Goal: Navigation & Orientation: Go to known website

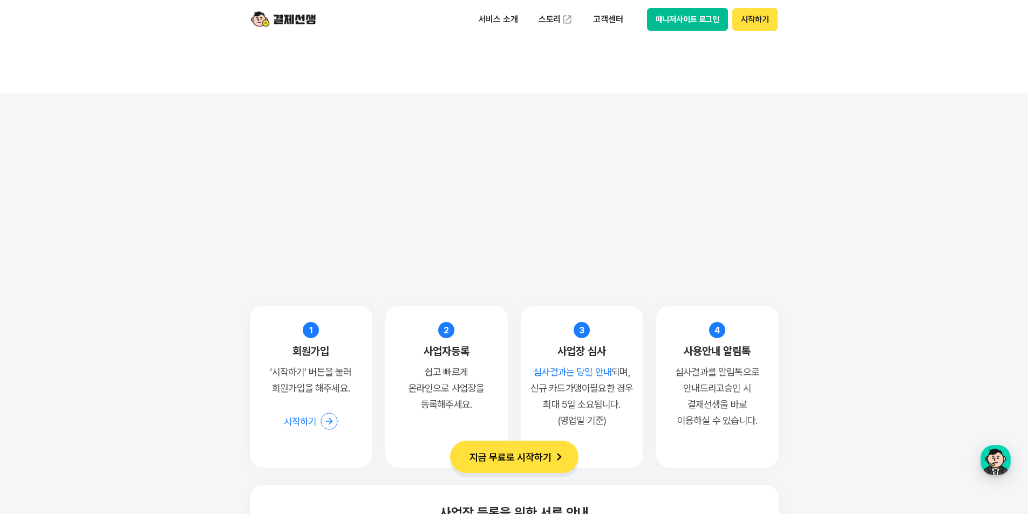
scroll to position [8528, 0]
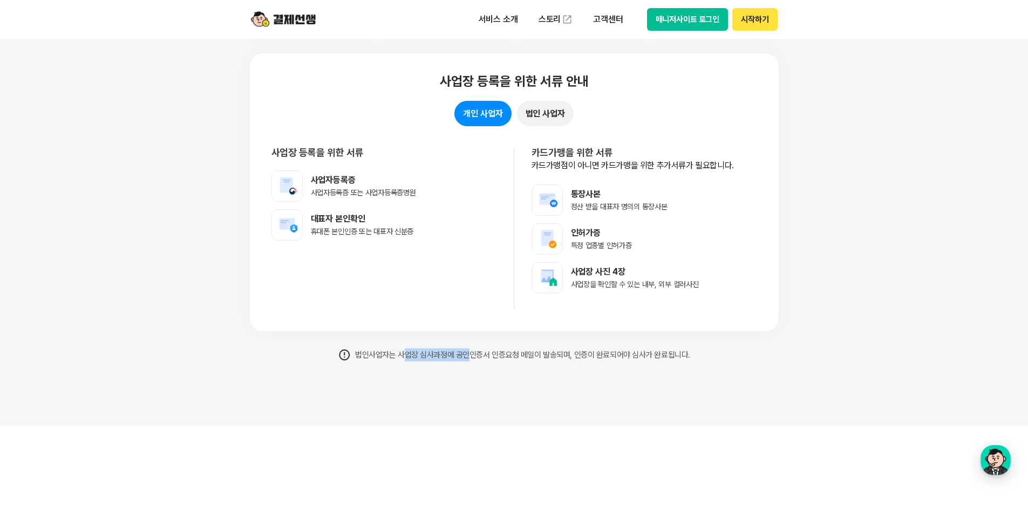
drag, startPoint x: 403, startPoint y: 355, endPoint x: 467, endPoint y: 352, distance: 64.3
click at [467, 352] on p "법인사업자는 사업장 심사과정에 공인인증서 인증요청 메일이 발송되며, 인증이 완료되어야 심사가 완료됩니다." at bounding box center [514, 355] width 529 height 13
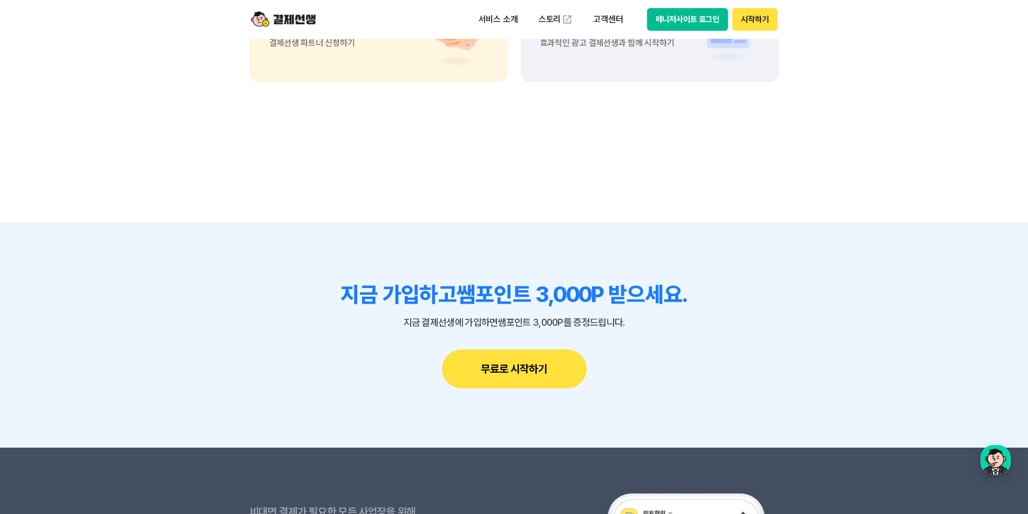
scroll to position [9647, 0]
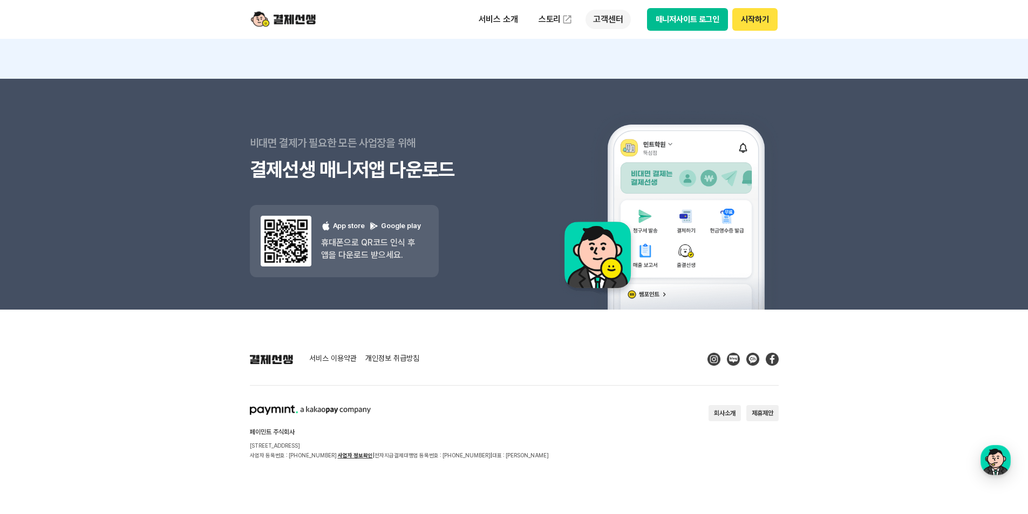
click at [609, 17] on p "고객센터" at bounding box center [608, 19] width 45 height 19
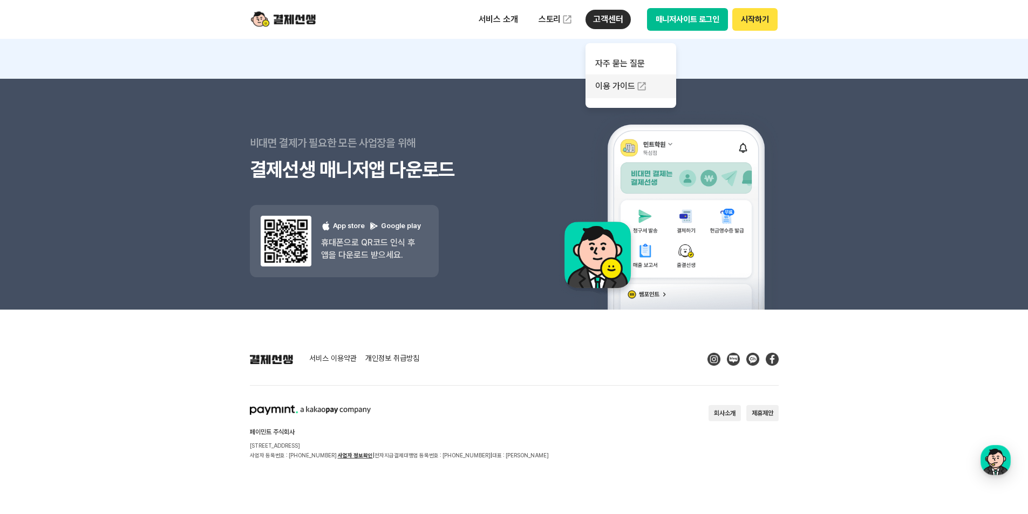
click at [615, 84] on link "이용 가이드" at bounding box center [631, 86] width 91 height 24
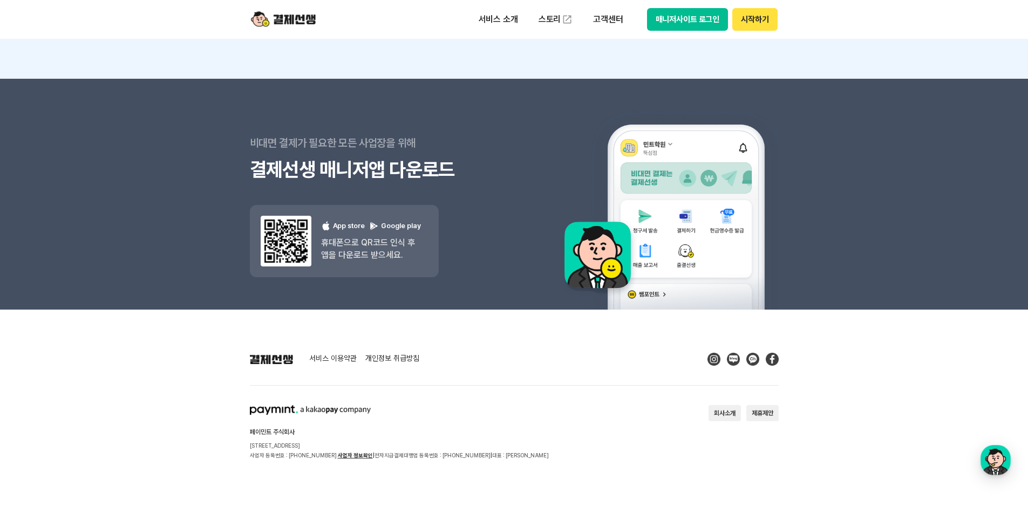
click at [749, 358] on img at bounding box center [752, 359] width 13 height 13
click at [728, 414] on button "회사소개" at bounding box center [725, 413] width 32 height 16
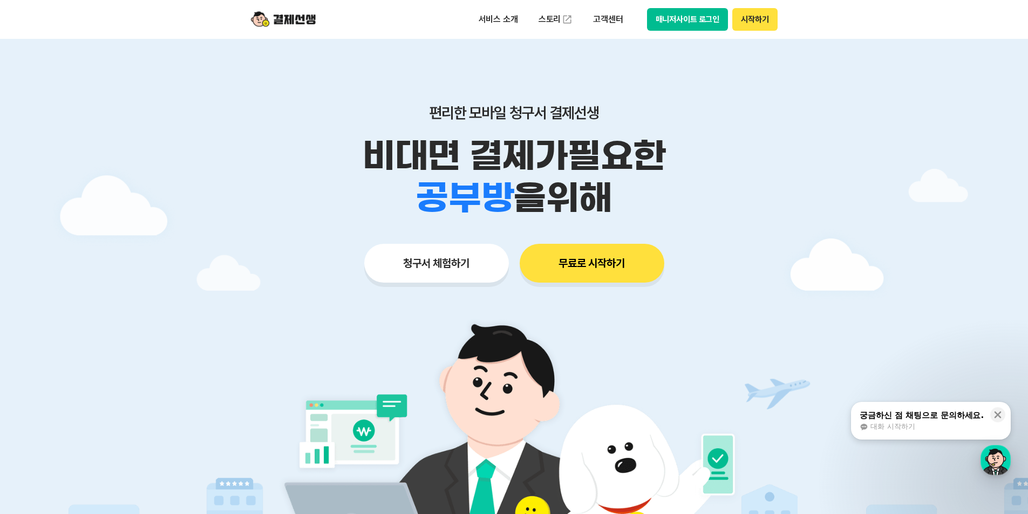
click at [640, 260] on button "무료로 시작하기" at bounding box center [592, 263] width 145 height 39
click at [662, 16] on button "매니저사이트 로그인" at bounding box center [687, 19] width 81 height 23
click at [519, 18] on p "서비스 소개" at bounding box center [498, 19] width 55 height 19
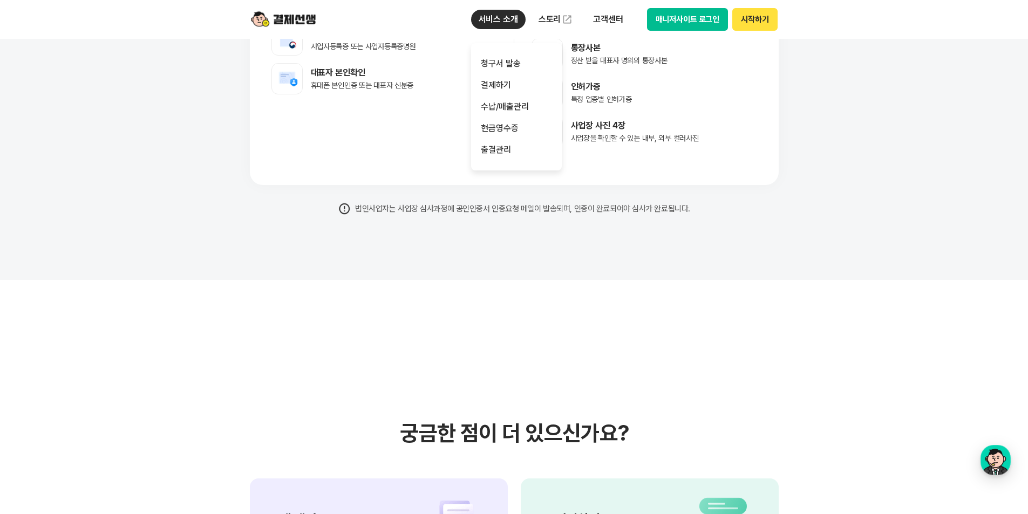
scroll to position [8852, 0]
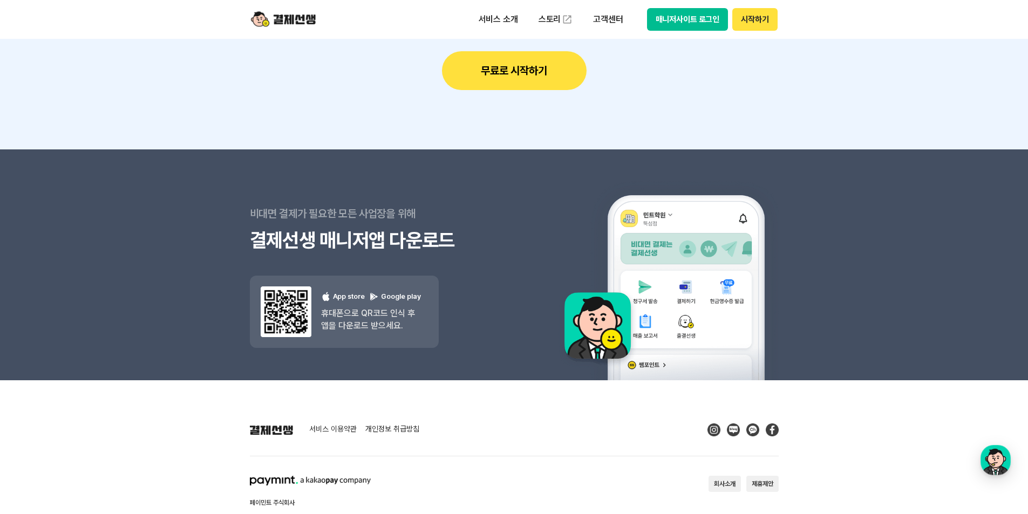
scroll to position [9647, 0]
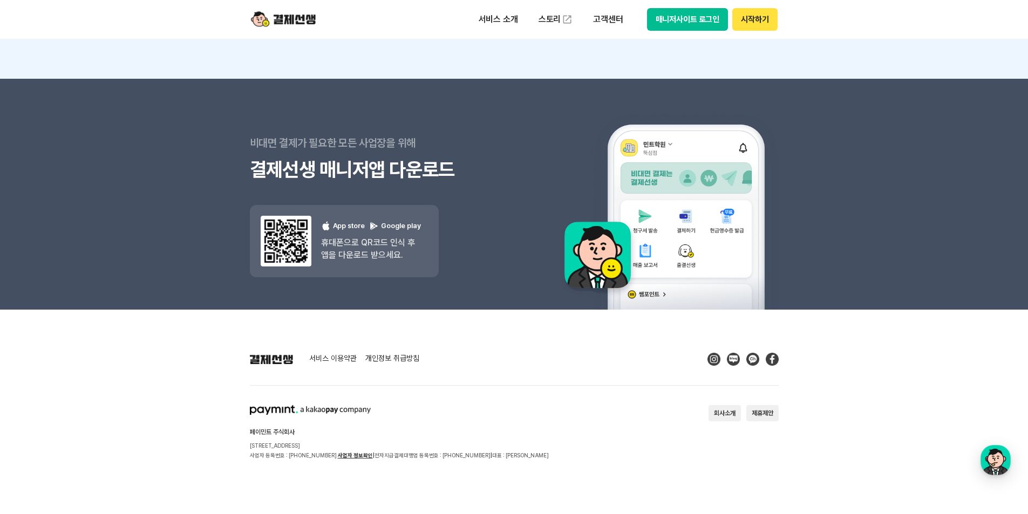
click at [715, 413] on button "회사소개" at bounding box center [725, 413] width 32 height 16
drag, startPoint x: 212, startPoint y: 69, endPoint x: 222, endPoint y: 69, distance: 9.7
click at [717, 412] on button "회사소개" at bounding box center [725, 413] width 32 height 16
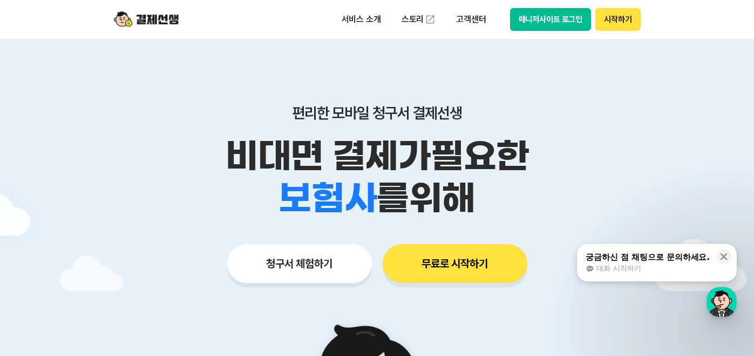
click at [541, 26] on button "매니저사이트 로그인" at bounding box center [550, 19] width 81 height 23
